Goal: Task Accomplishment & Management: Manage account settings

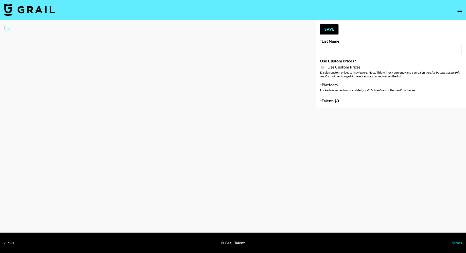
type input "G4free"
checkbox input "true"
select select "Brand"
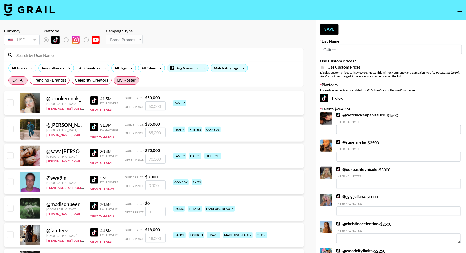
click at [125, 80] on span "My Roster" at bounding box center [126, 80] width 19 height 6
click at [117, 80] on input "My Roster" at bounding box center [117, 80] width 0 height 0
radio input "true"
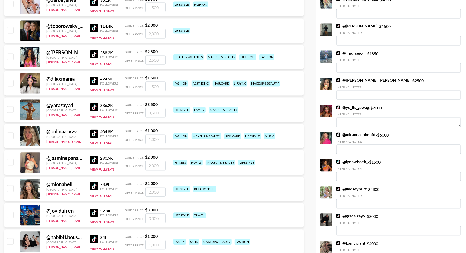
scroll to position [532, 0]
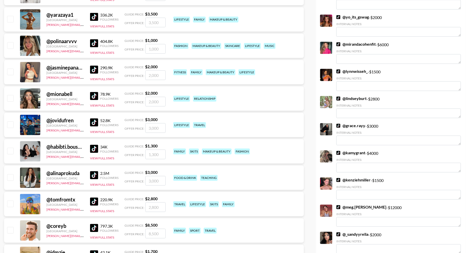
click at [10, 71] on input "checkbox" at bounding box center [10, 71] width 6 height 6
checkbox input "true"
type input "2000"
click at [11, 98] on input "checkbox" at bounding box center [10, 98] width 6 height 6
checkbox input "true"
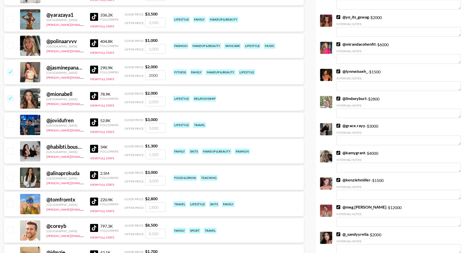
type input "2000"
click at [12, 151] on input "checkbox" at bounding box center [10, 151] width 6 height 6
checkbox input "true"
type input "1300"
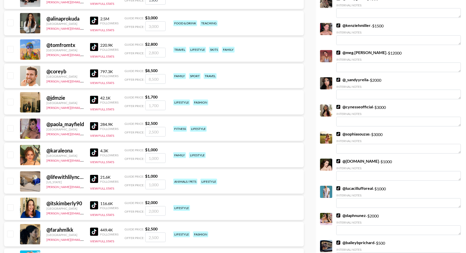
scroll to position [762, 0]
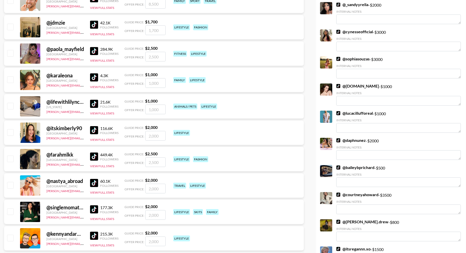
click at [11, 185] on input "checkbox" at bounding box center [10, 185] width 6 height 6
checkbox input "true"
type input "2000"
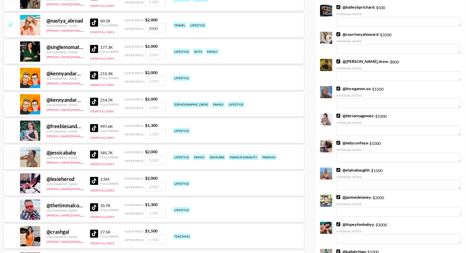
click at [12, 157] on input "checkbox" at bounding box center [10, 156] width 6 height 6
checkbox input "true"
type input "2000"
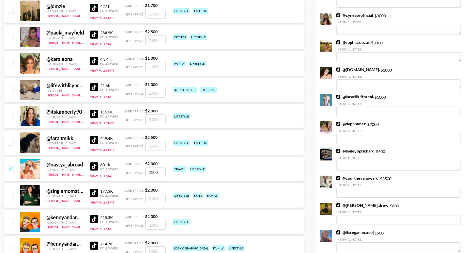
click at [9, 62] on input "checkbox" at bounding box center [10, 63] width 6 height 6
checkbox input "true"
type input "1000"
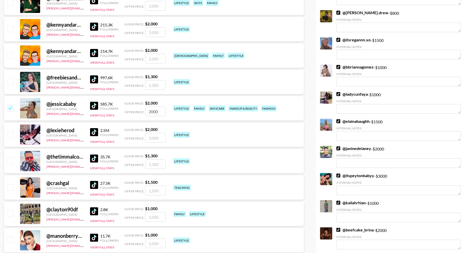
scroll to position [1048, 0]
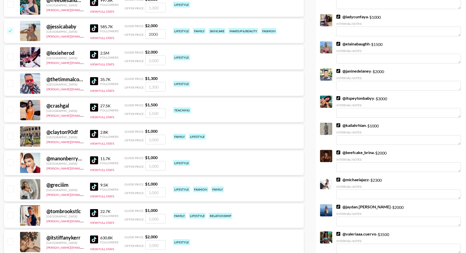
click at [10, 188] on input "checkbox" at bounding box center [10, 189] width 6 height 6
checkbox input "true"
type input "1000"
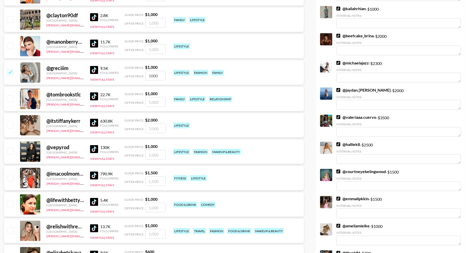
click at [11, 177] on input "checkbox" at bounding box center [10, 178] width 6 height 6
checkbox input "true"
type input "1500"
click at [10, 152] on input "checkbox" at bounding box center [10, 151] width 6 height 6
checkbox input "true"
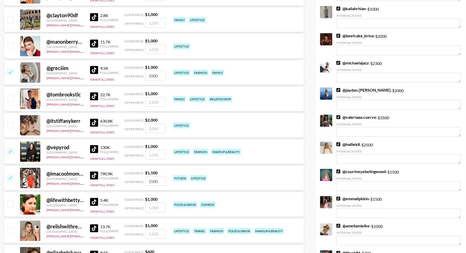
type input "1000"
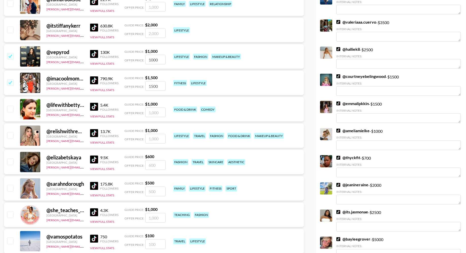
scroll to position [1326, 0]
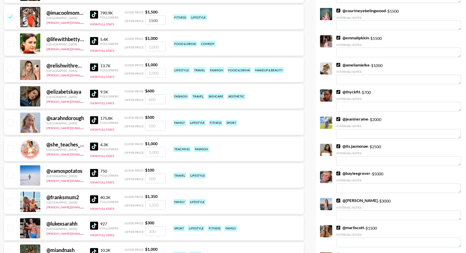
click at [12, 68] on input "checkbox" at bounding box center [10, 69] width 6 height 6
checkbox input "true"
type input "1000"
click at [12, 121] on input "checkbox" at bounding box center [10, 122] width 6 height 6
checkbox input "true"
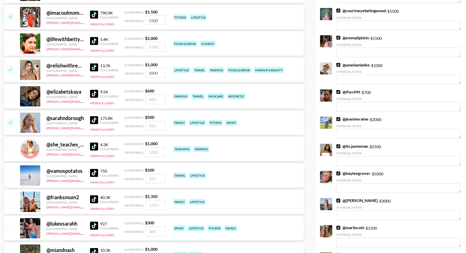
type input "500"
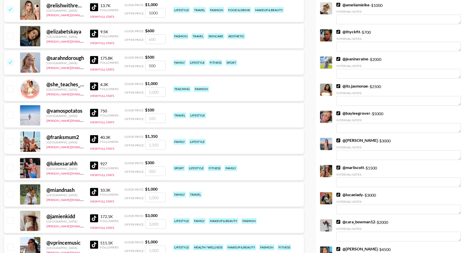
scroll to position [1423, 0]
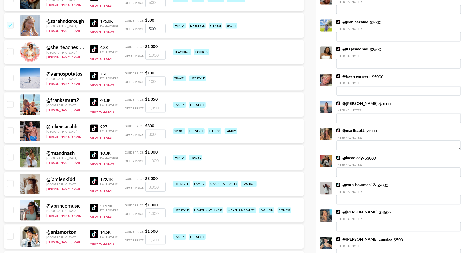
click at [11, 130] on input "checkbox" at bounding box center [10, 130] width 6 height 6
checkbox input "true"
type input "300"
click at [11, 156] on input "checkbox" at bounding box center [10, 157] width 6 height 6
checkbox input "true"
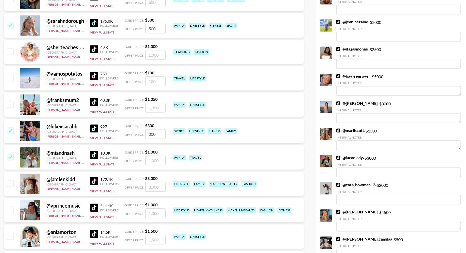
type input "1000"
click at [10, 182] on input "checkbox" at bounding box center [10, 183] width 6 height 6
checkbox input "true"
type input "3000"
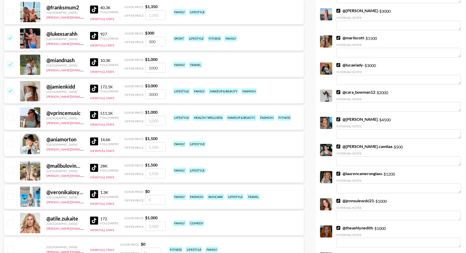
click at [10, 142] on input "checkbox" at bounding box center [10, 143] width 6 height 6
checkbox input "true"
type input "1500"
click at [11, 170] on input "checkbox" at bounding box center [10, 170] width 6 height 6
checkbox input "true"
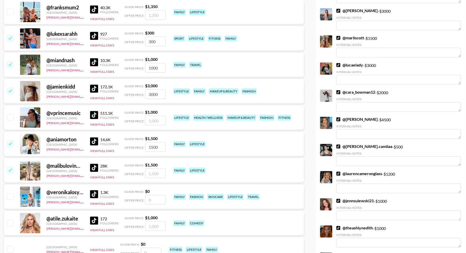
type input "1500"
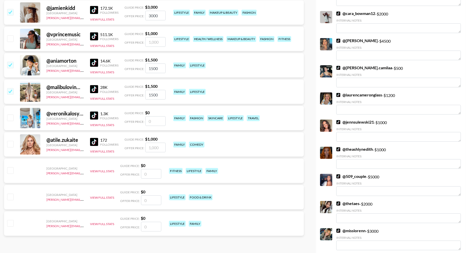
click at [11, 116] on input "checkbox" at bounding box center [10, 117] width 6 height 6
checkbox input "false"
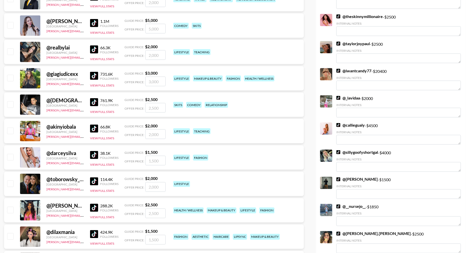
scroll to position [0, 0]
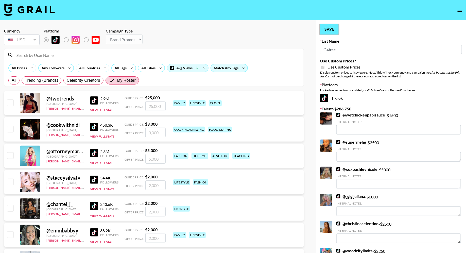
click at [332, 28] on button "Save" at bounding box center [329, 29] width 19 height 10
